Goal: Information Seeking & Learning: Learn about a topic

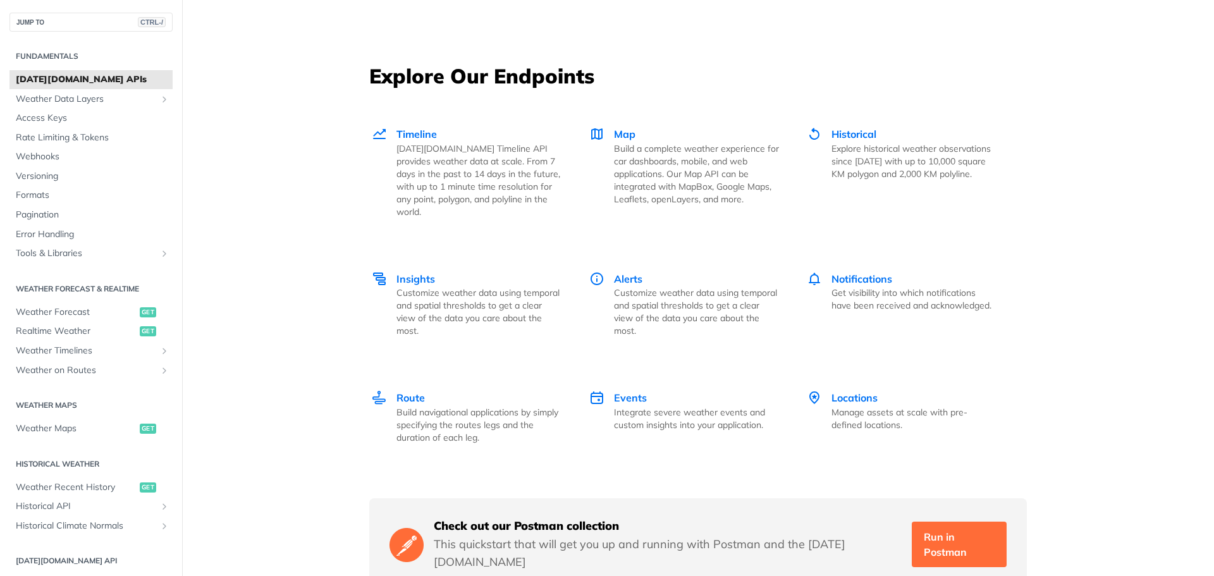
scroll to position [1770, 0]
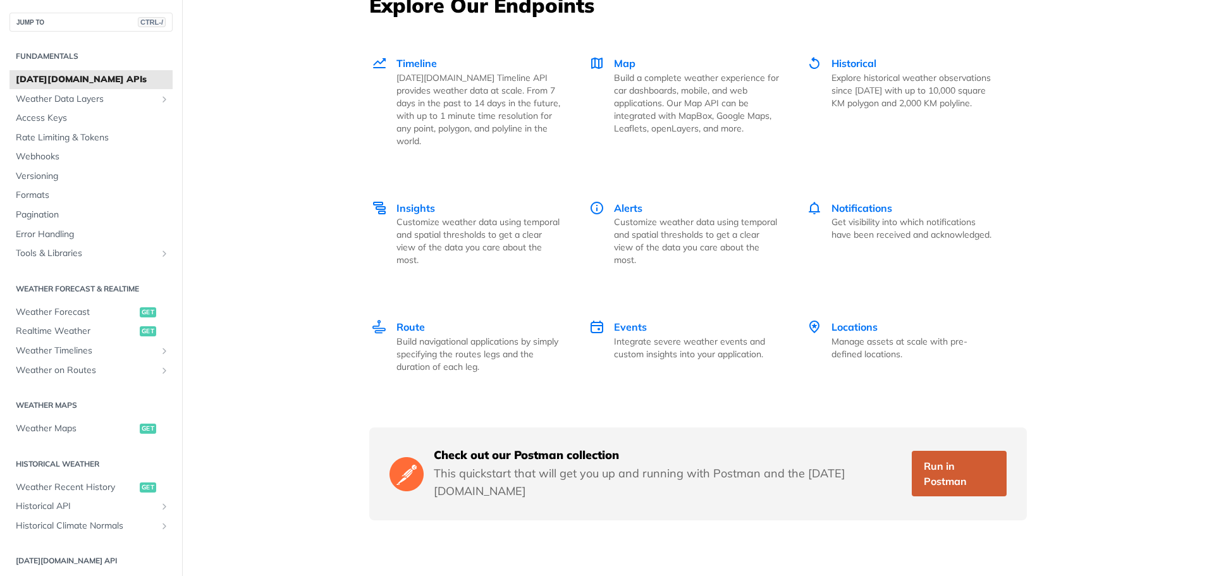
click at [948, 455] on link "Run in Postman" at bounding box center [959, 474] width 95 height 46
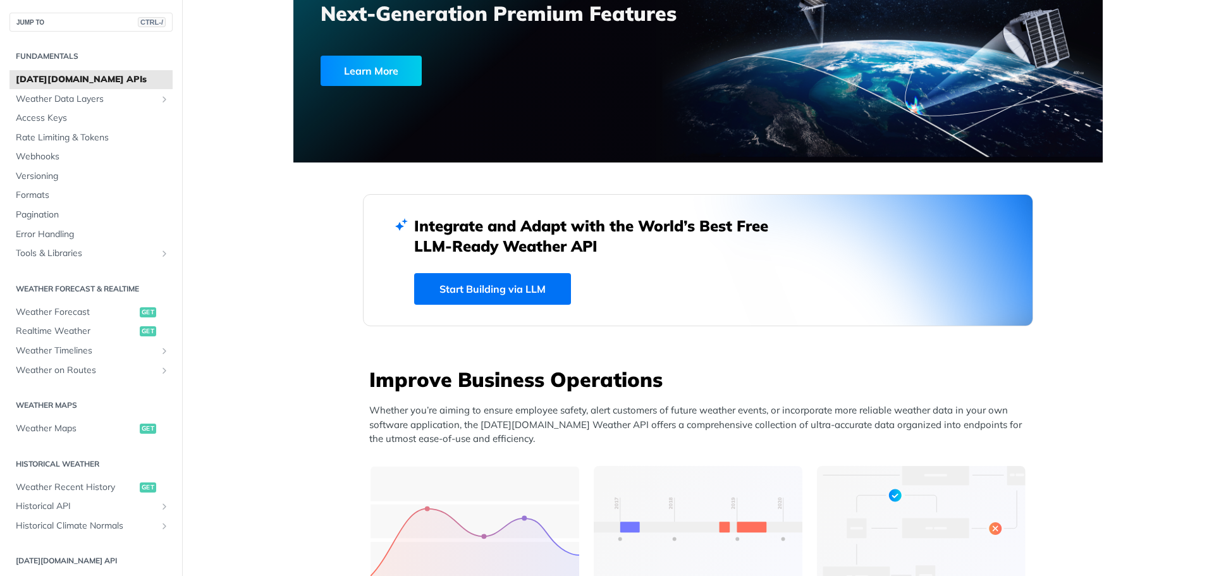
scroll to position [0, 0]
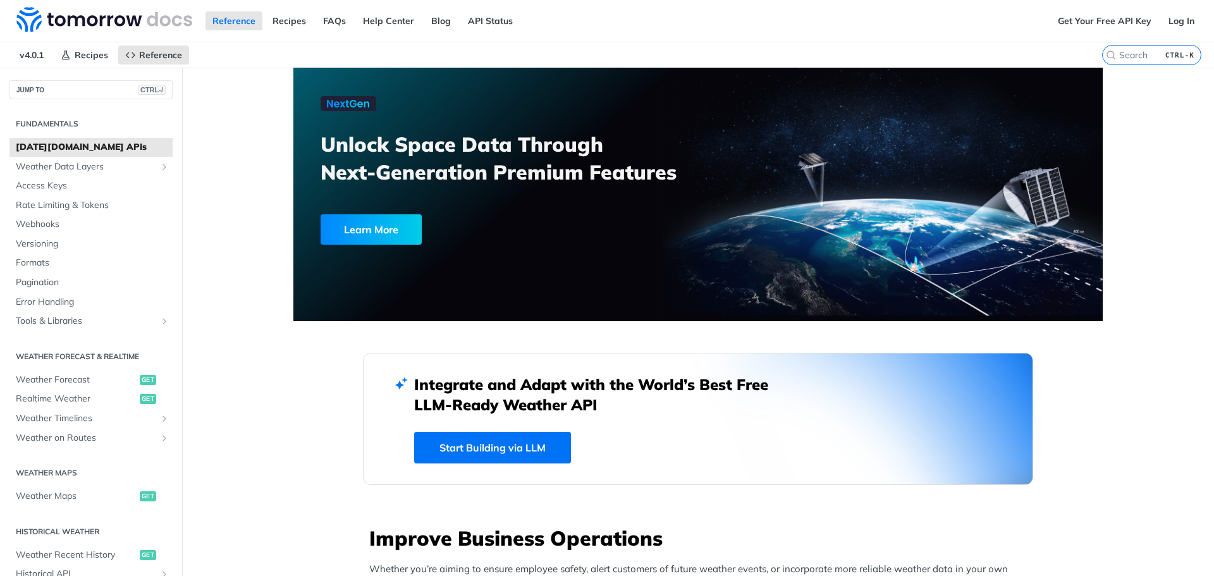
scroll to position [190, 0]
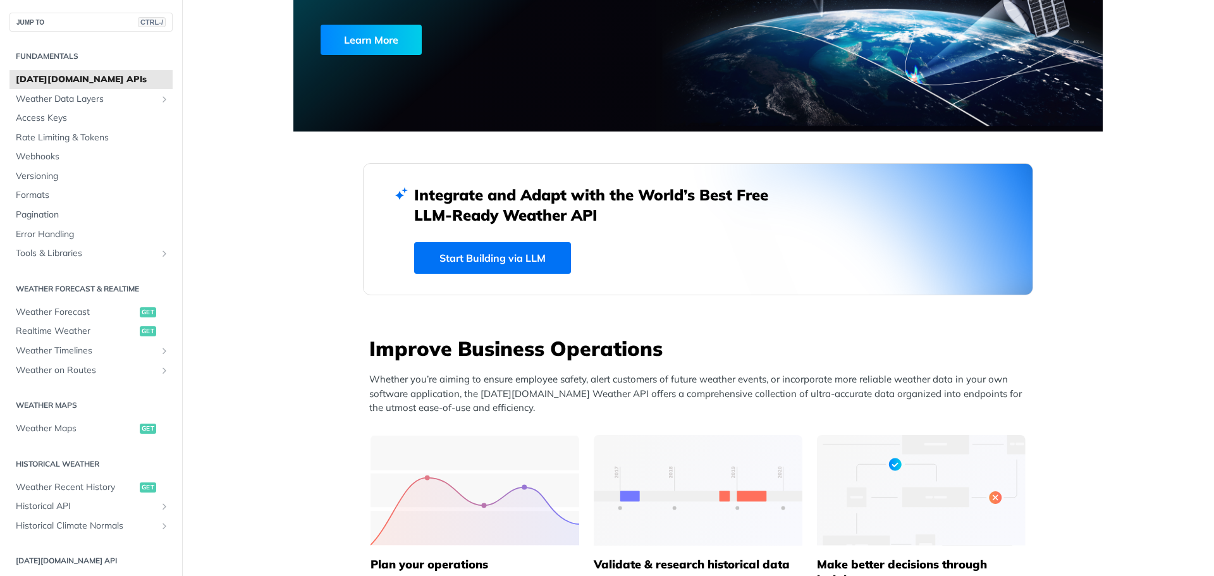
click at [479, 261] on link "Start Building via LLM" at bounding box center [492, 258] width 157 height 32
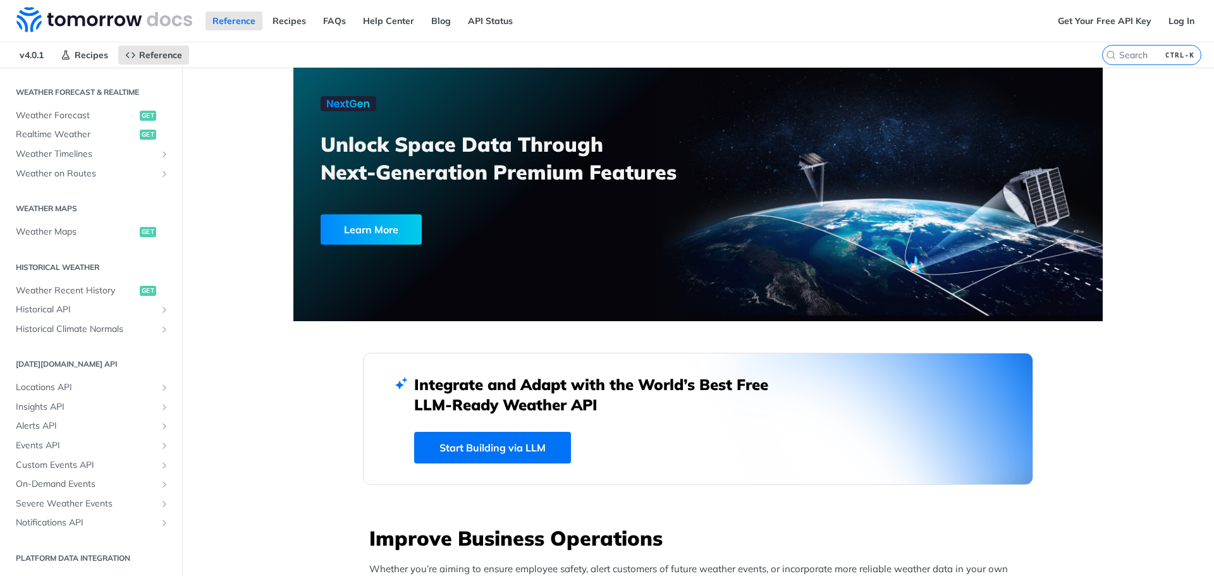
scroll to position [0, 0]
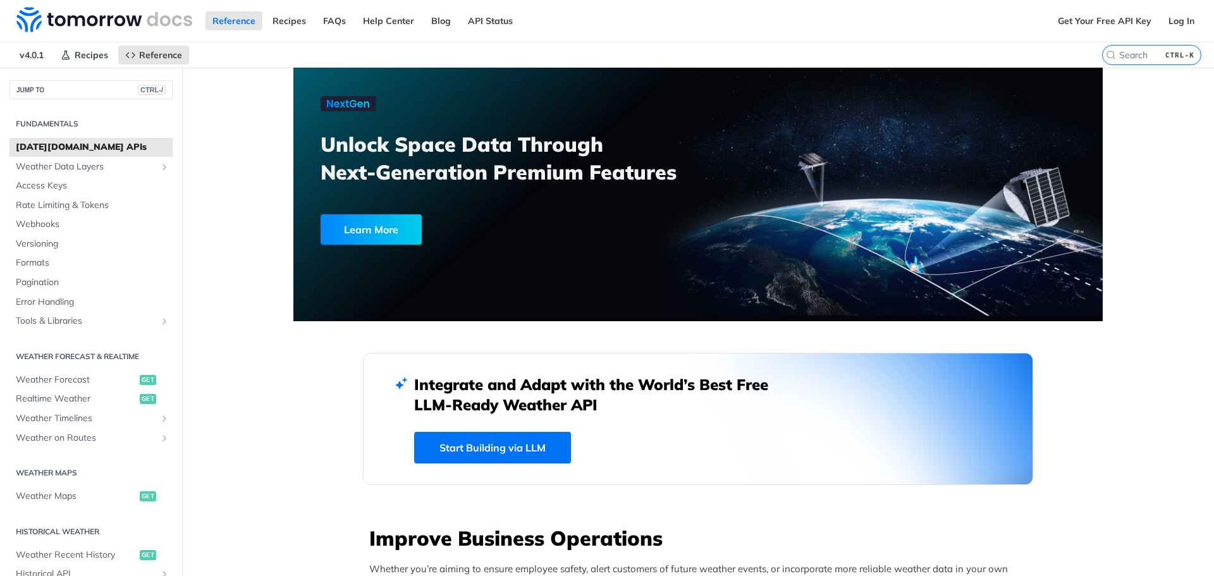
click at [502, 22] on link "API Status" at bounding box center [490, 20] width 59 height 19
